Goal: Transaction & Acquisition: Purchase product/service

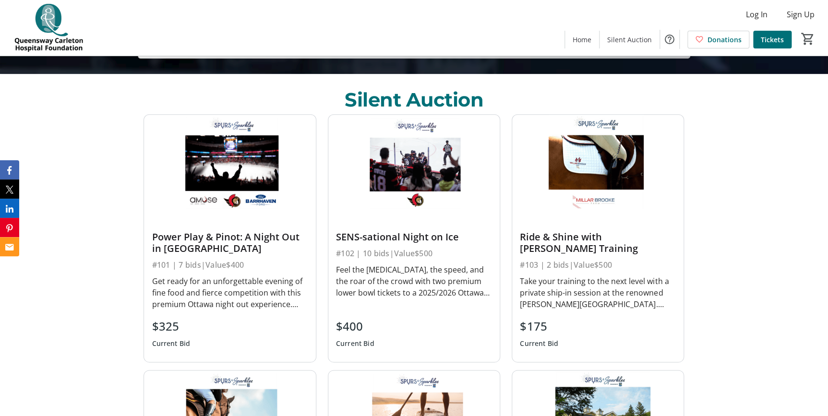
scroll to position [393, 0]
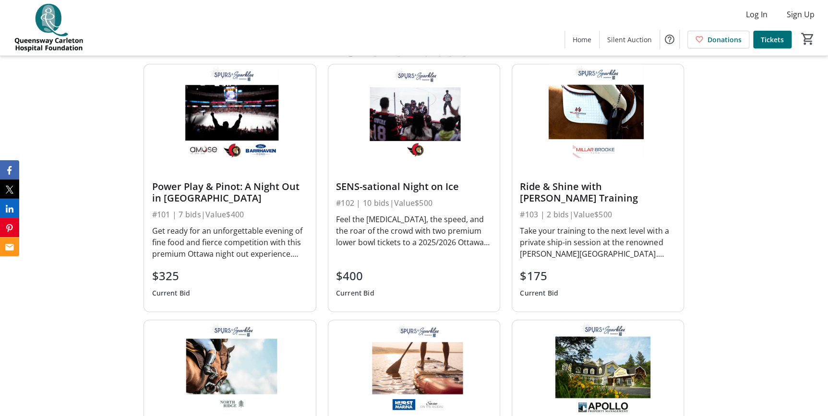
click at [254, 229] on div "Get ready for an unforgettable evening of fine food and fierce competition with…" at bounding box center [230, 242] width 156 height 35
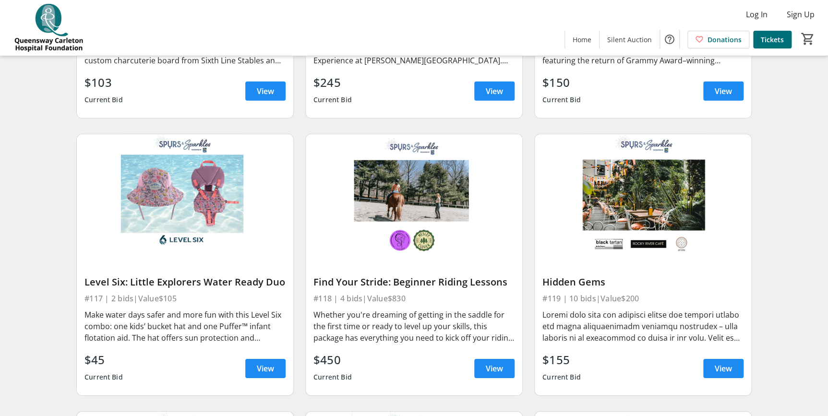
scroll to position [1484, 0]
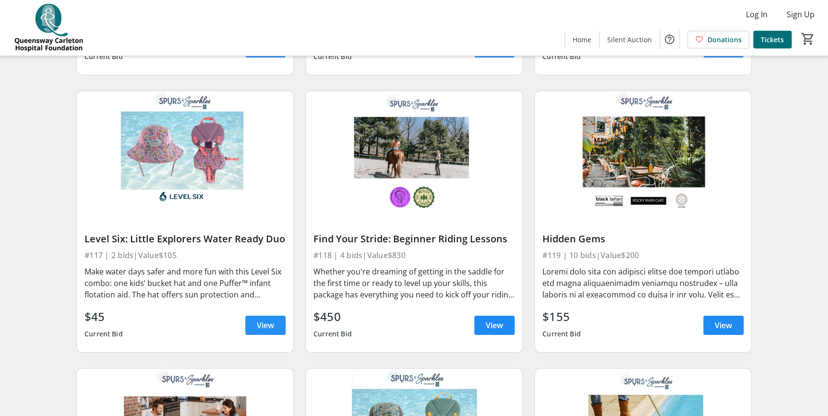
click at [274, 320] on span "View" at bounding box center [265, 326] width 17 height 12
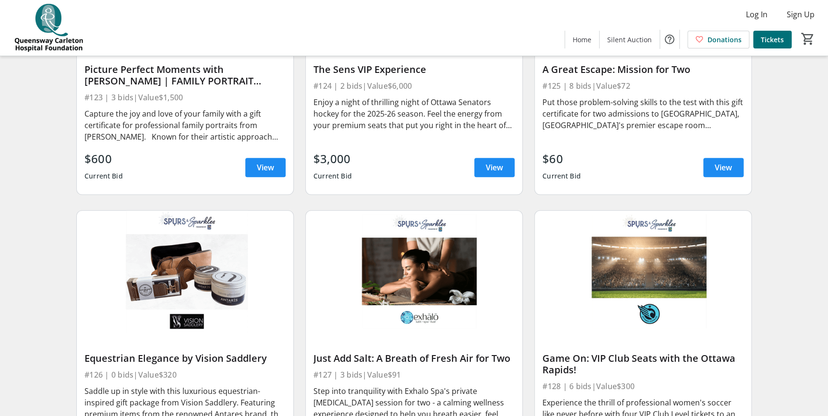
scroll to position [2226, 0]
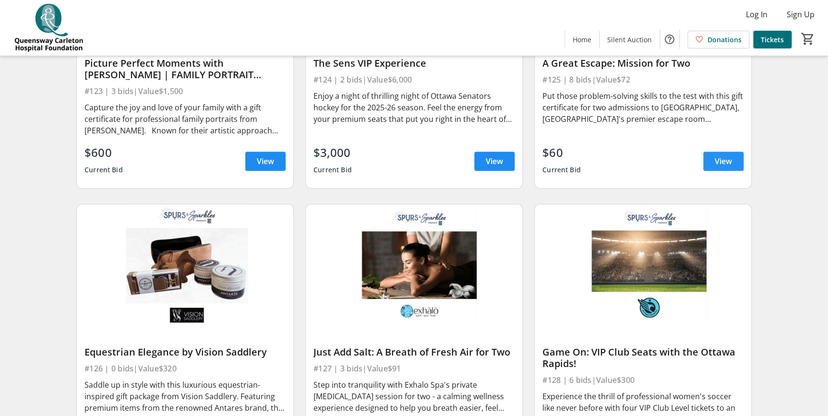
click at [717, 156] on span "View" at bounding box center [723, 162] width 17 height 12
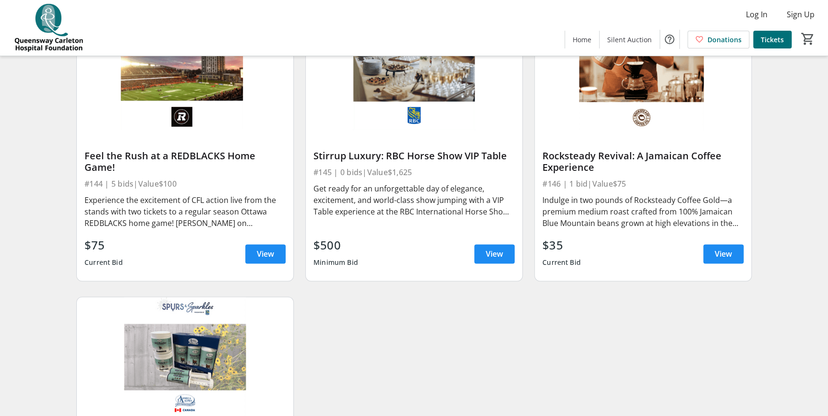
scroll to position [4041, 0]
